Goal: Navigation & Orientation: Understand site structure

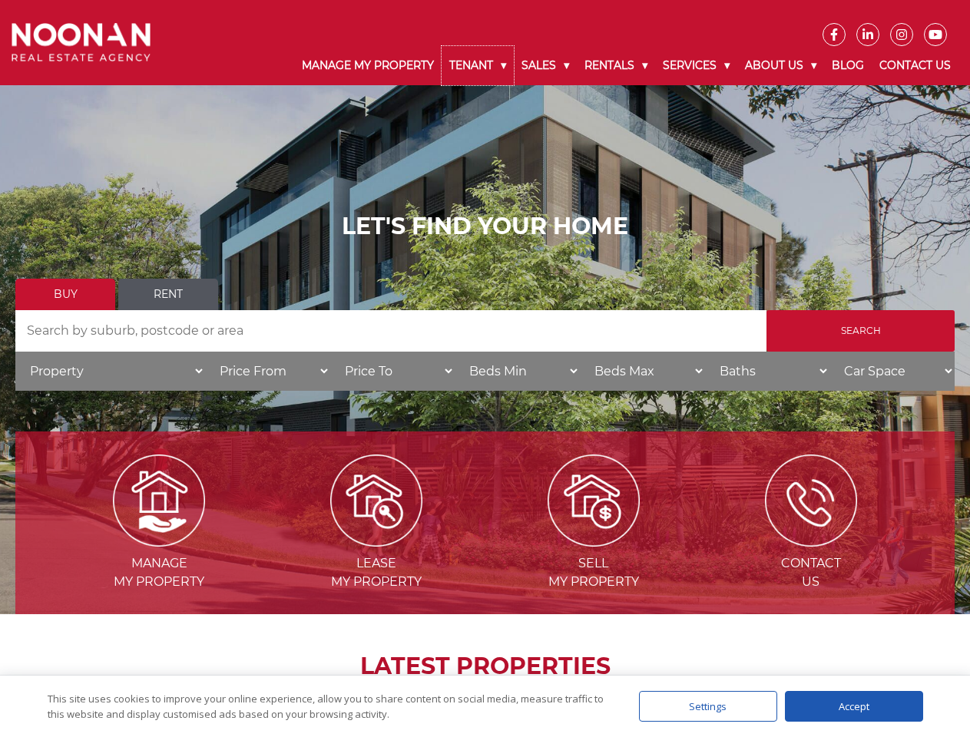
click at [478, 65] on link "Tenant" at bounding box center [478, 65] width 72 height 39
click at [546, 65] on link "Sales" at bounding box center [545, 65] width 63 height 39
click at [617, 65] on link "Rentals" at bounding box center [616, 65] width 78 height 39
click at [698, 65] on link "Services" at bounding box center [696, 65] width 82 height 39
click at [782, 65] on link "About Us" at bounding box center [780, 65] width 87 height 39
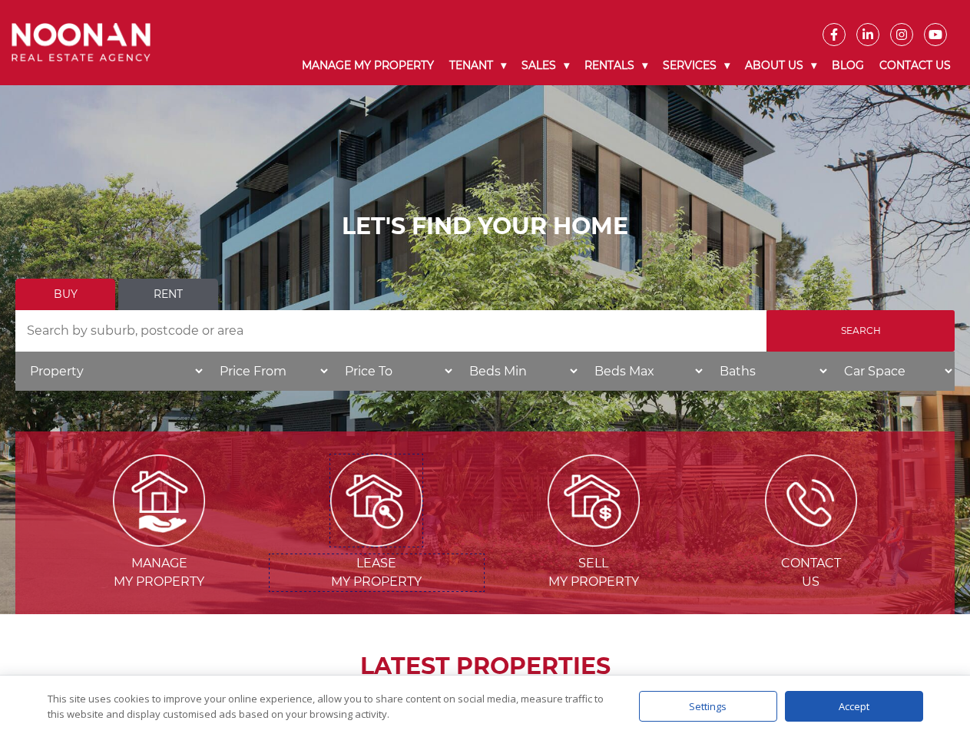
click at [376, 541] on img at bounding box center [376, 501] width 92 height 92
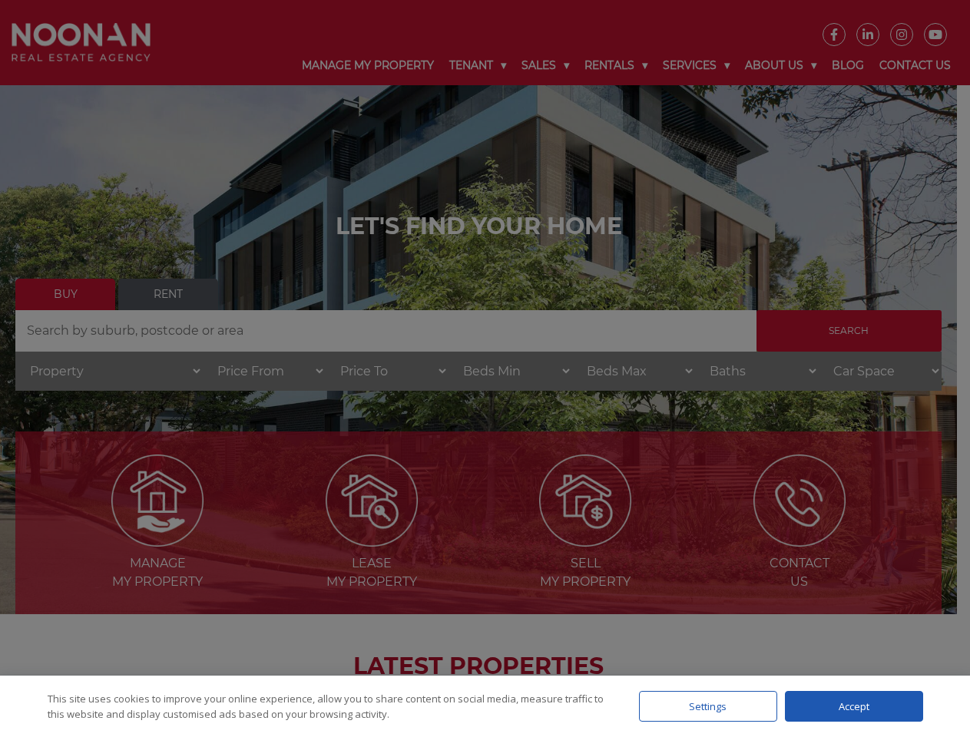
click at [708, 706] on div "Settings" at bounding box center [708, 706] width 138 height 31
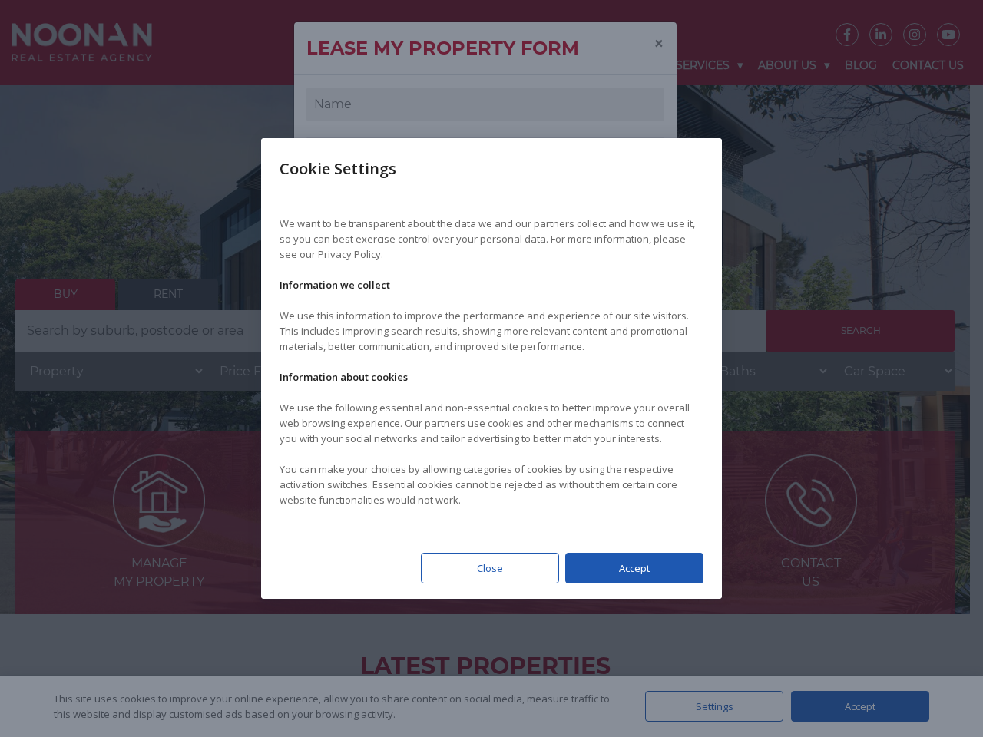
click at [854, 706] on div at bounding box center [491, 368] width 983 height 737
